Goal: Task Accomplishment & Management: Manage account settings

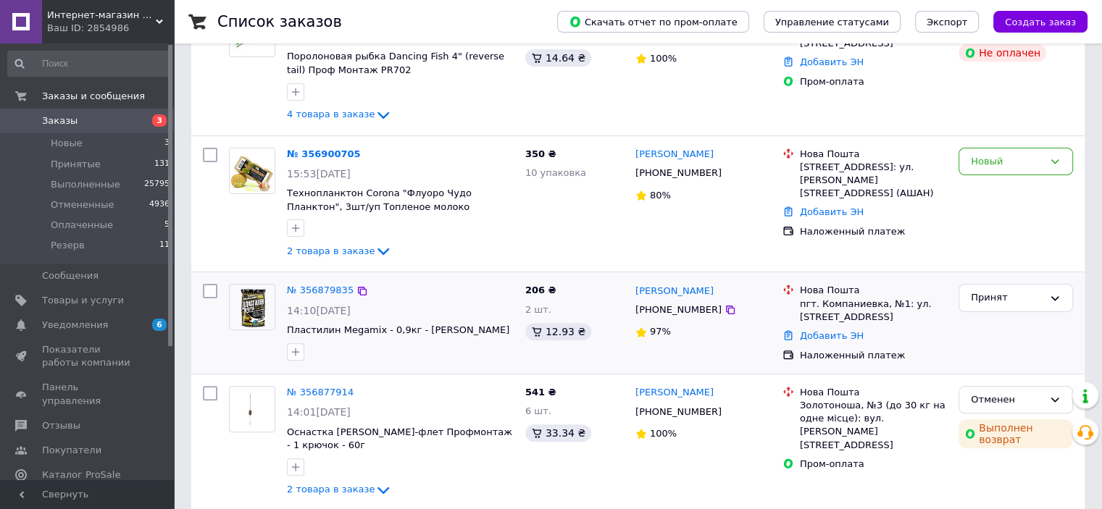
scroll to position [435, 0]
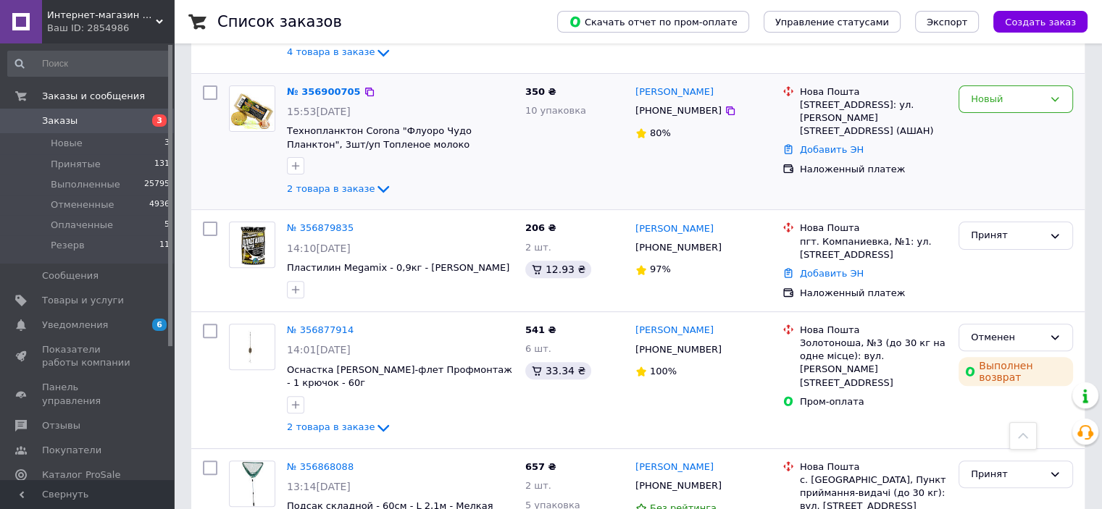
click at [327, 183] on span "2 товара в заказе" at bounding box center [331, 188] width 88 height 11
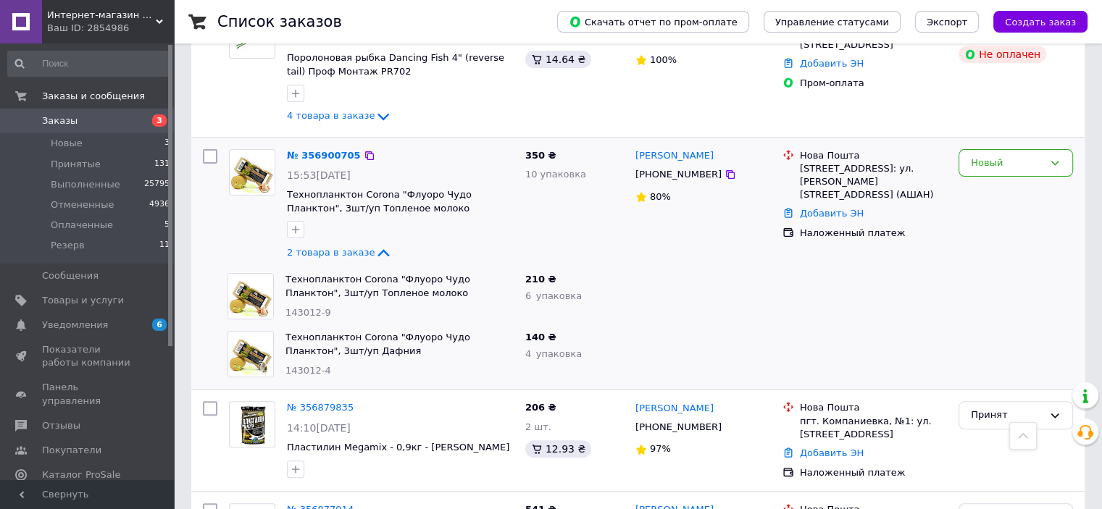
scroll to position [290, 0]
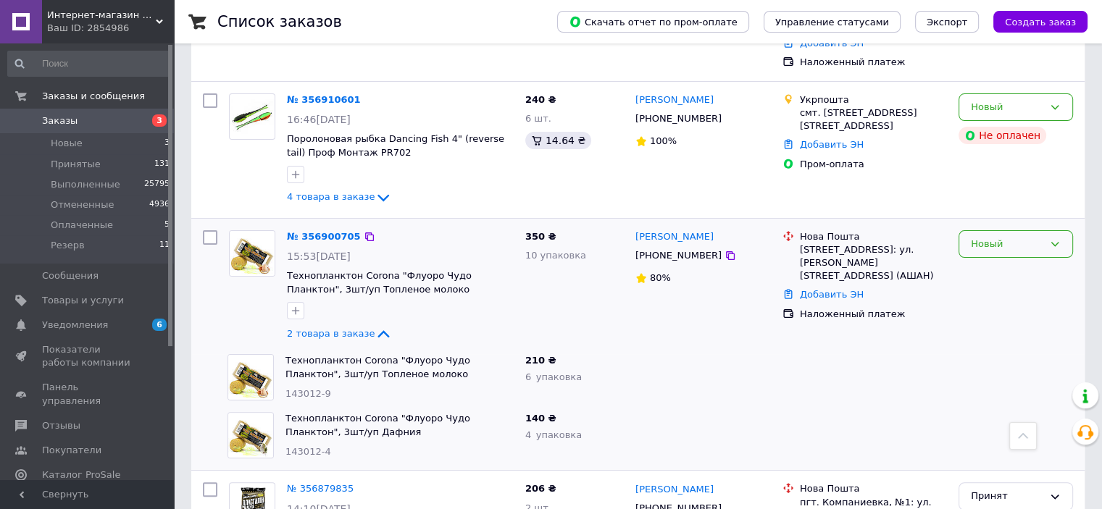
click at [994, 237] on div "Новый" at bounding box center [1006, 244] width 72 height 15
click at [995, 261] on li "Принят" at bounding box center [1015, 274] width 113 height 27
click at [343, 191] on span "4 товара в заказе" at bounding box center [331, 196] width 88 height 11
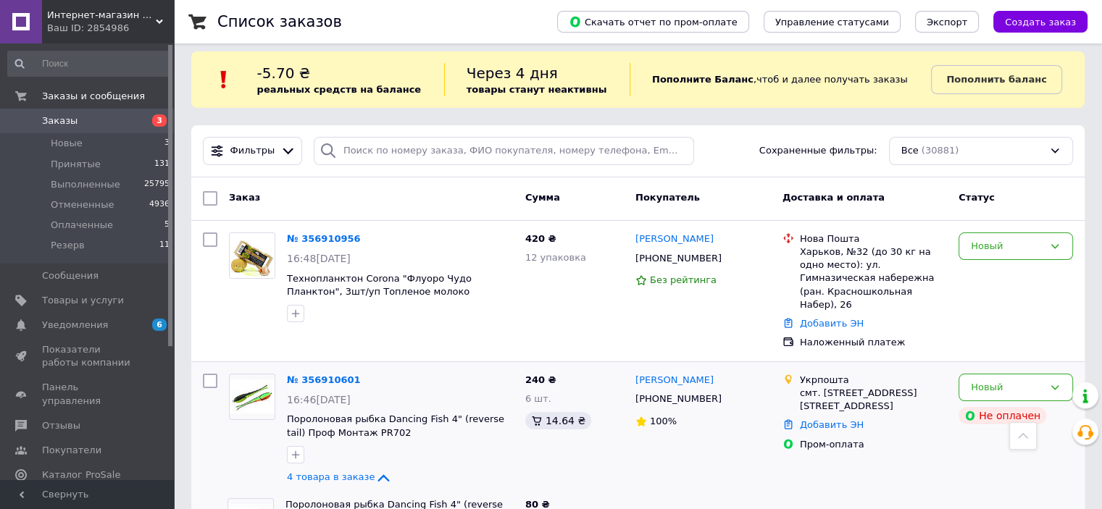
scroll to position [0, 0]
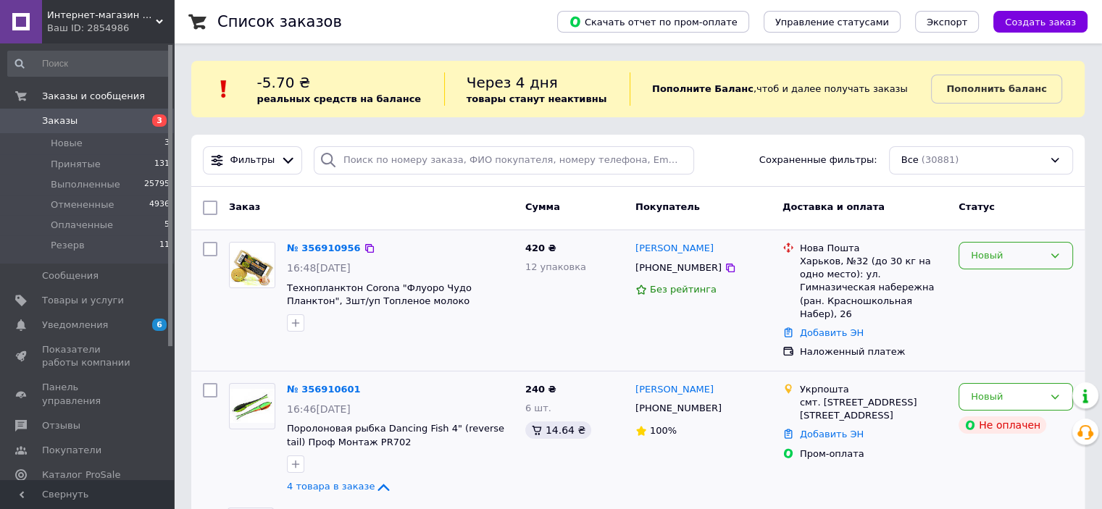
click at [991, 248] on div "Новый" at bounding box center [1006, 255] width 72 height 15
click at [986, 283] on li "Принят" at bounding box center [1015, 285] width 113 height 27
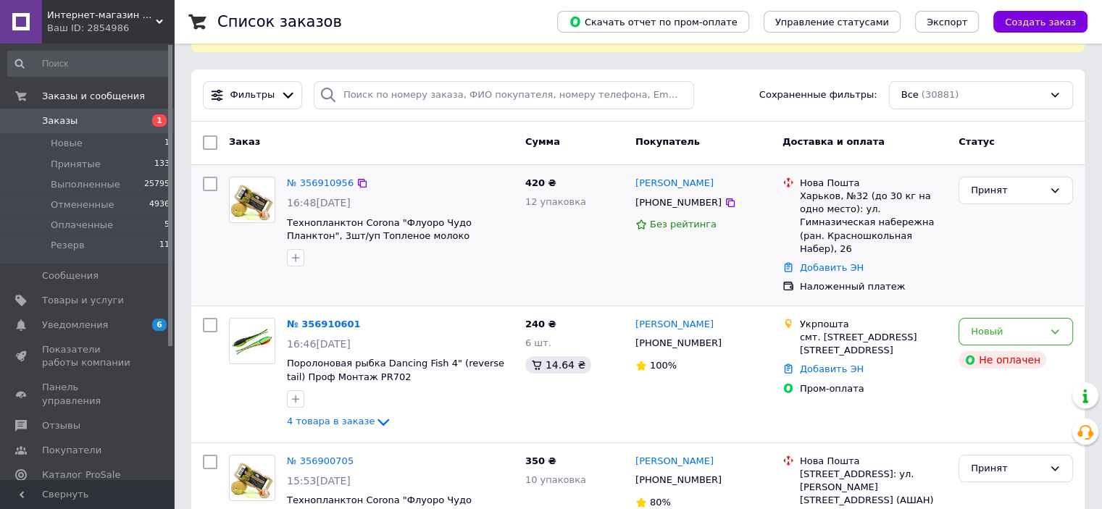
scroll to position [145, 0]
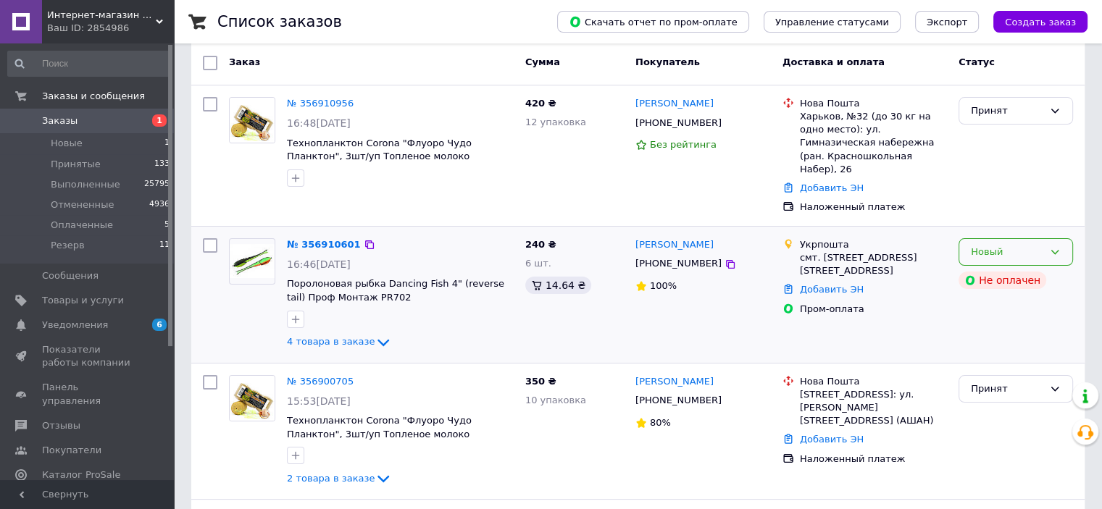
click at [1054, 246] on icon at bounding box center [1055, 252] width 12 height 12
click at [1054, 269] on li "Принят" at bounding box center [1015, 282] width 113 height 27
click at [298, 315] on icon "button" at bounding box center [296, 319] width 8 height 8
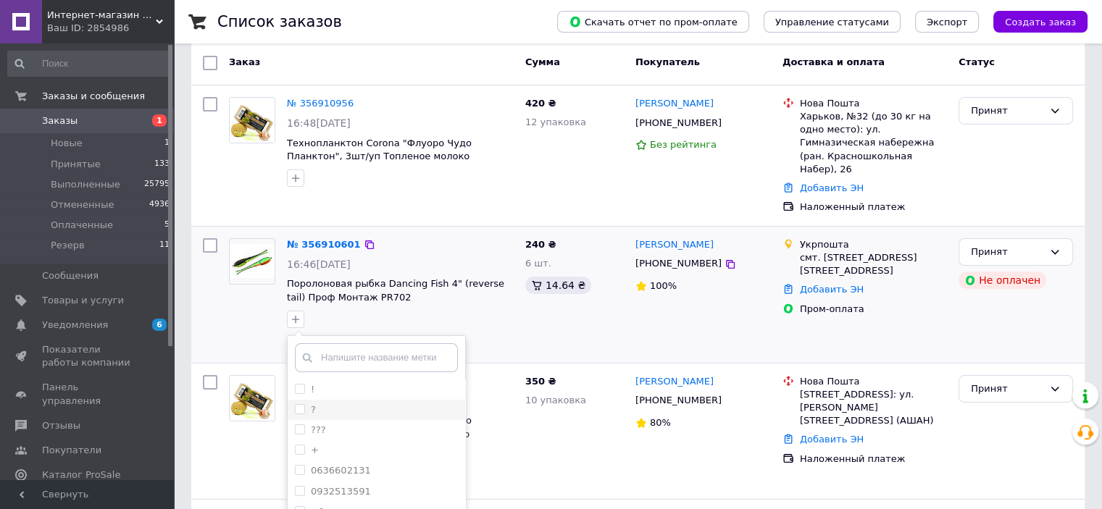
click at [298, 404] on input "?" at bounding box center [299, 408] width 9 height 9
checkbox input "true"
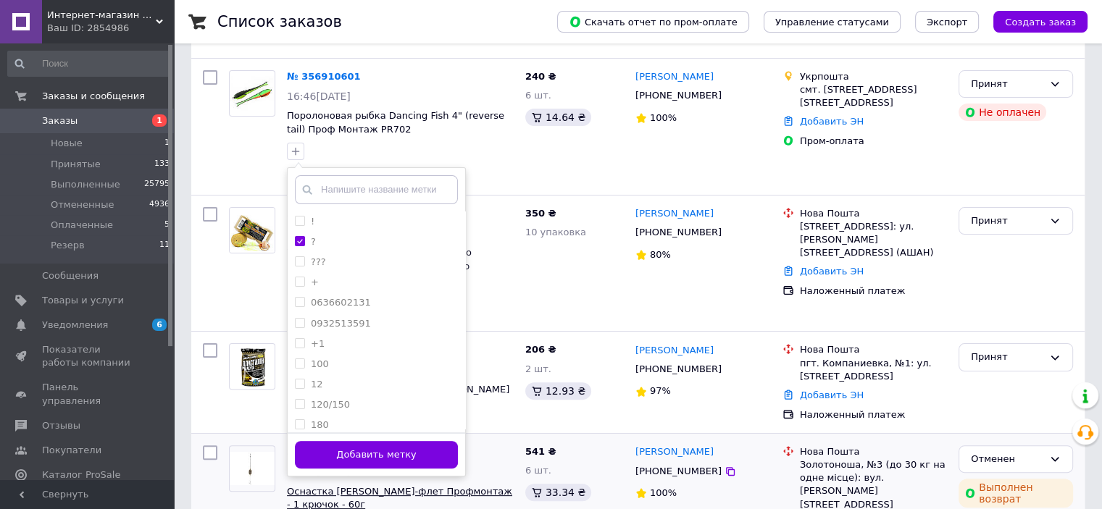
scroll to position [362, 0]
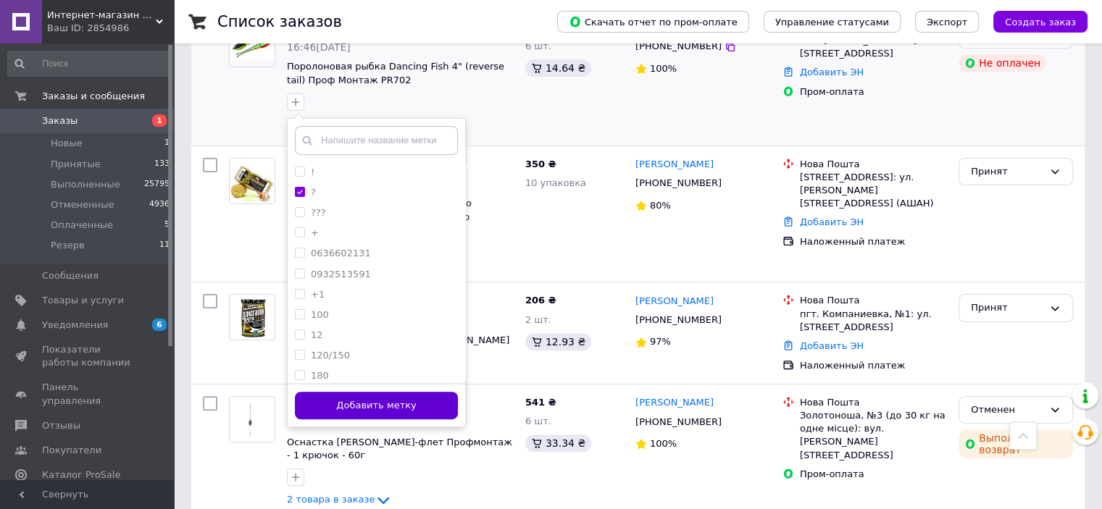
click at [416, 392] on button "Добавить метку" at bounding box center [376, 406] width 163 height 28
